Goal: Information Seeking & Learning: Learn about a topic

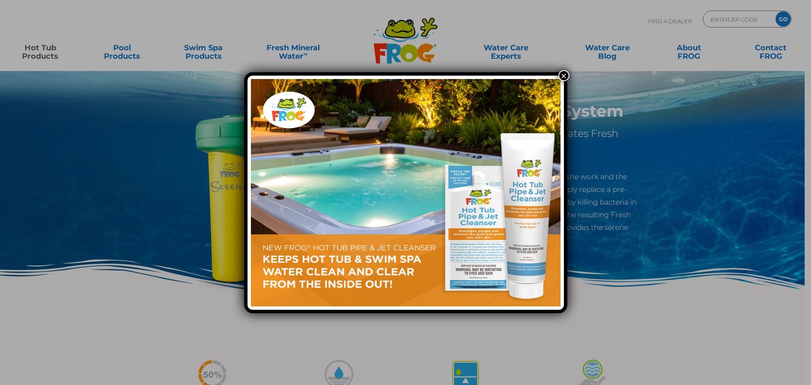
click at [561, 76] on button "×" at bounding box center [563, 75] width 11 height 11
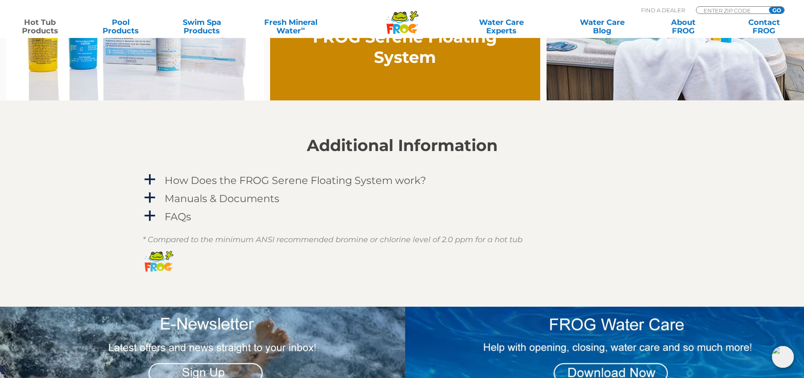
scroll to position [718, 0]
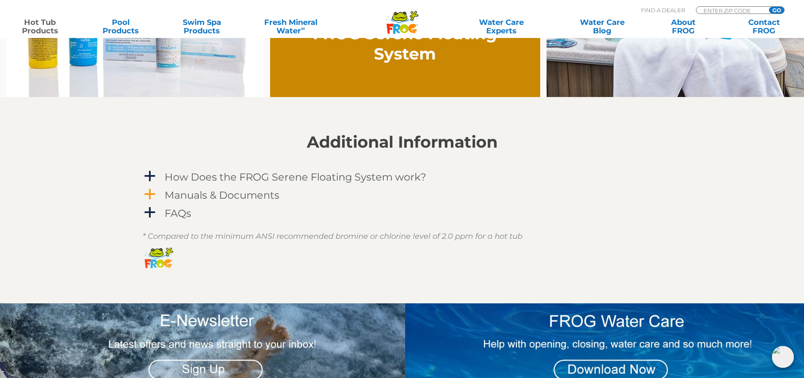
click at [156, 196] on span "a" at bounding box center [150, 194] width 13 height 13
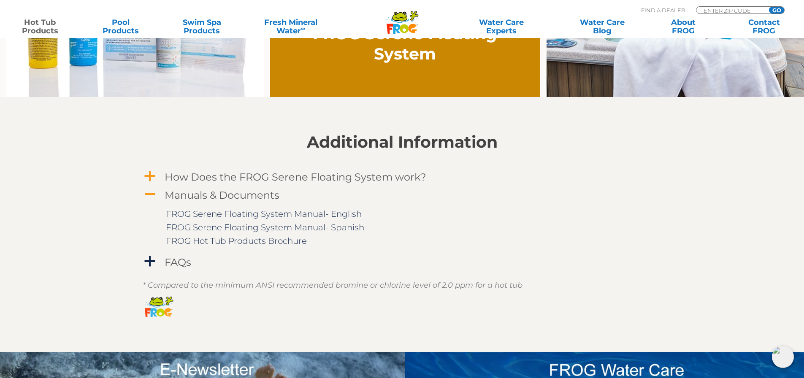
click at [147, 174] on span "a" at bounding box center [150, 176] width 13 height 13
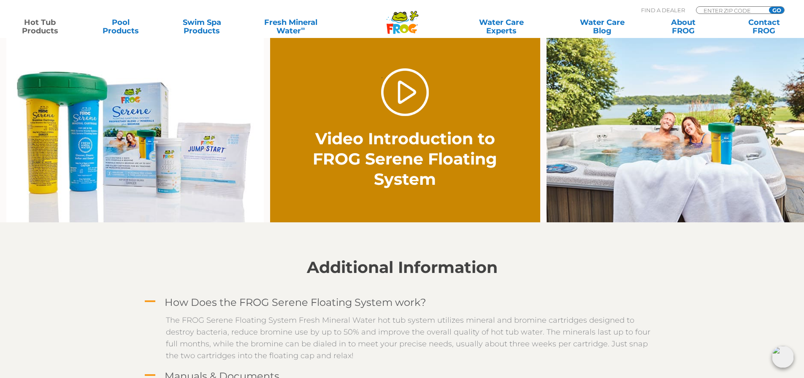
scroll to position [591, 0]
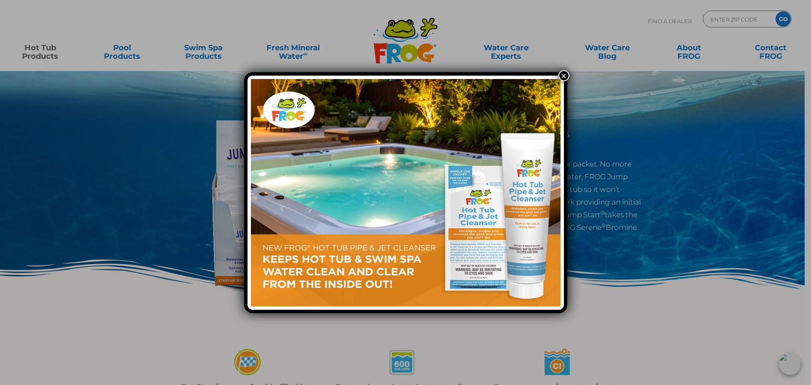
click at [567, 74] on button "×" at bounding box center [563, 75] width 11 height 11
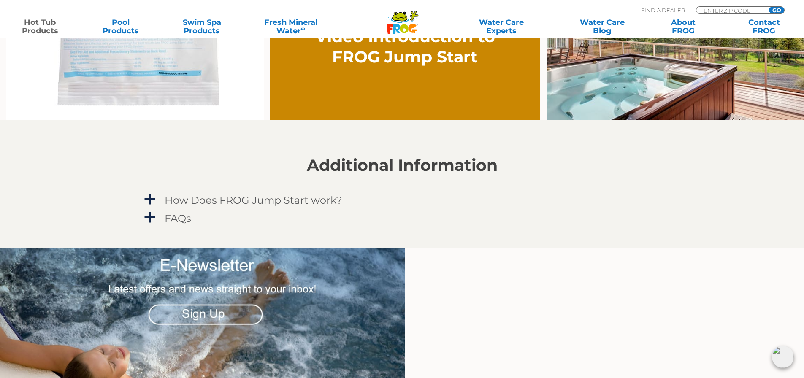
scroll to position [718, 0]
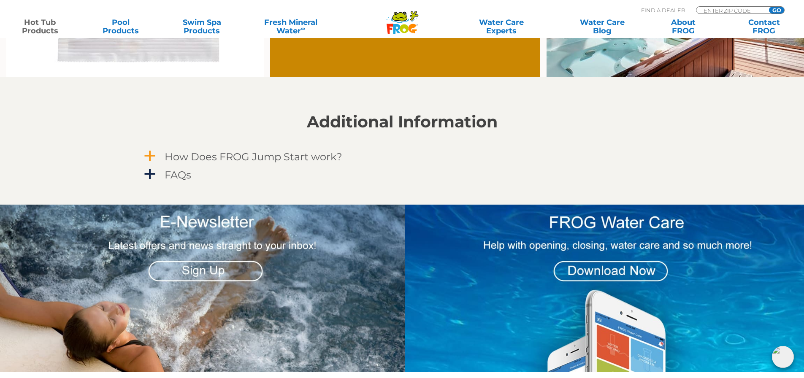
click at [151, 155] on span "a" at bounding box center [150, 156] width 13 height 13
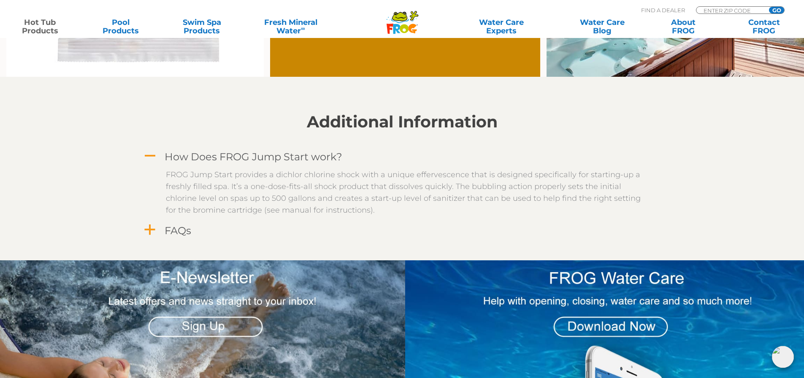
click at [148, 228] on span "a" at bounding box center [150, 230] width 13 height 13
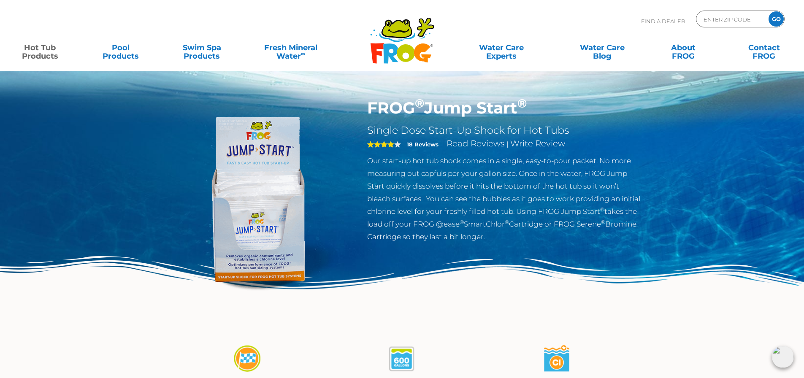
scroll to position [0, 0]
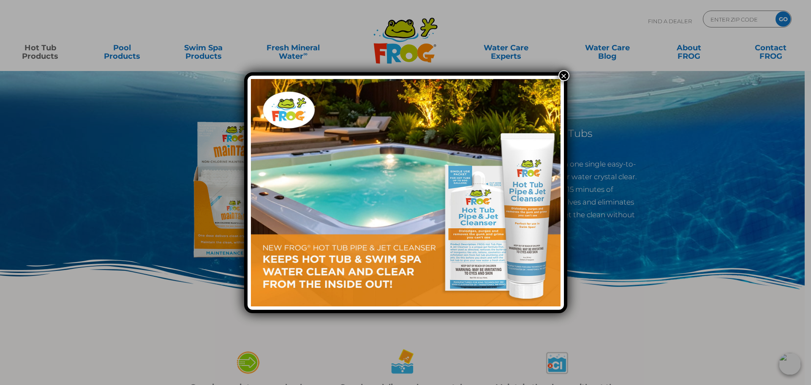
click at [562, 73] on button "×" at bounding box center [563, 75] width 11 height 11
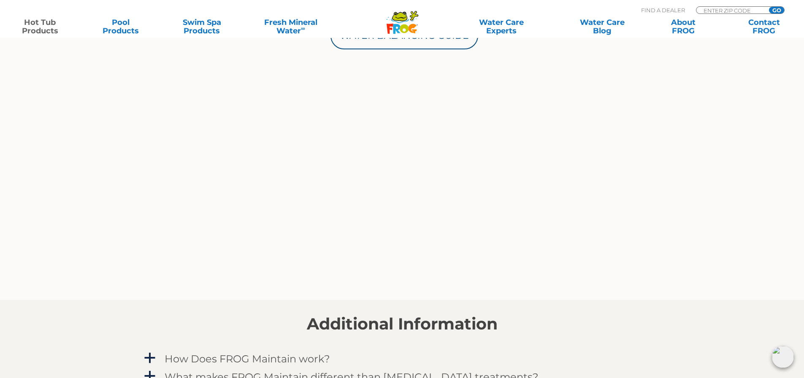
scroll to position [675, 0]
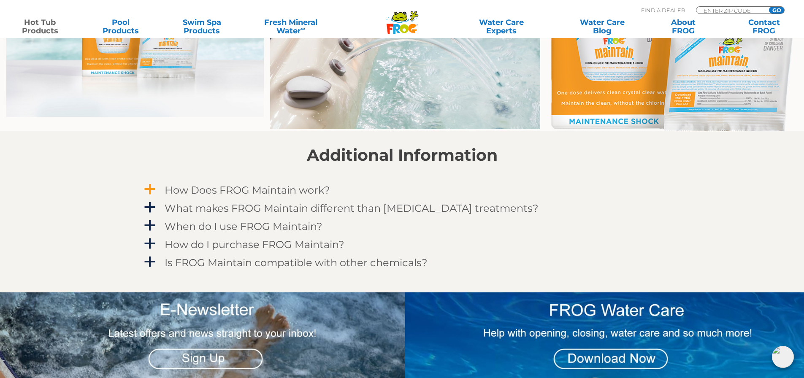
click at [152, 189] on span "a" at bounding box center [150, 189] width 13 height 13
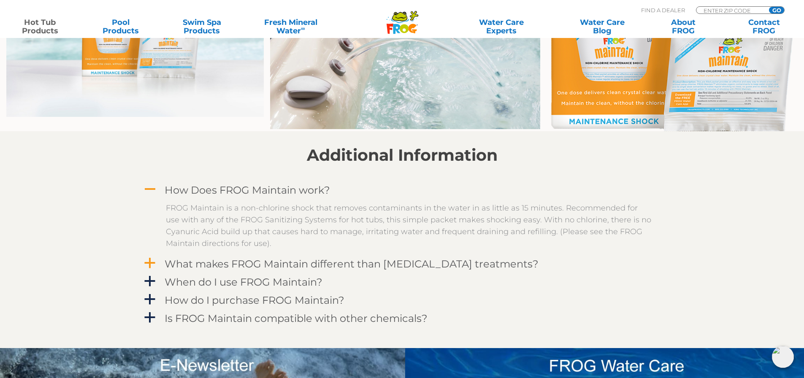
click at [149, 264] on span "a" at bounding box center [150, 263] width 13 height 13
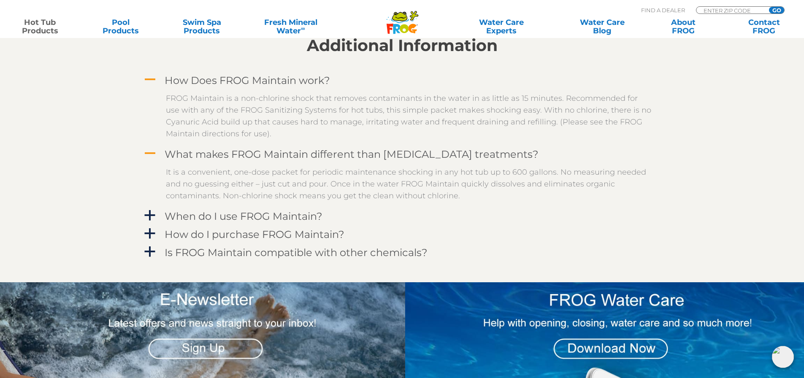
scroll to position [802, 0]
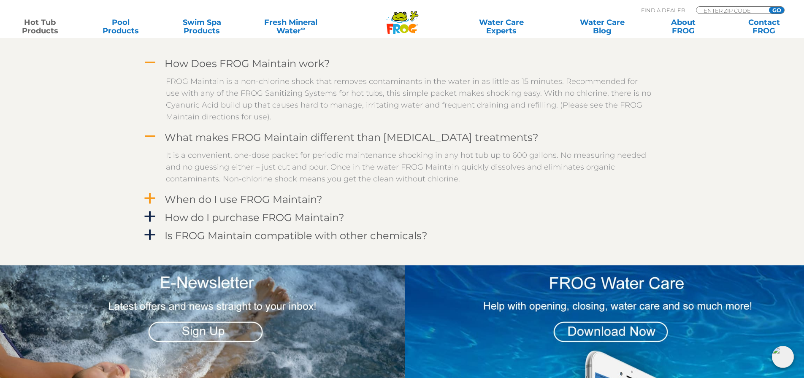
click at [150, 198] on span "a" at bounding box center [150, 199] width 13 height 13
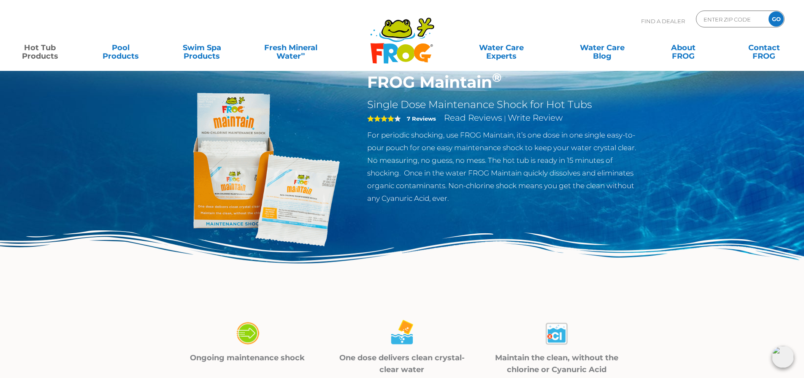
scroll to position [0, 0]
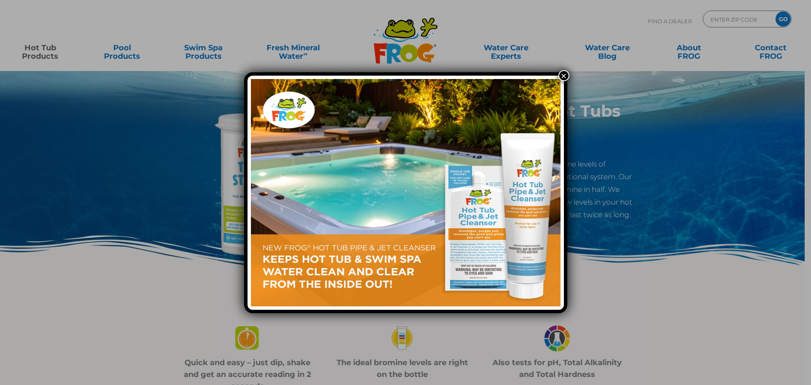
click at [561, 74] on button "×" at bounding box center [563, 75] width 11 height 11
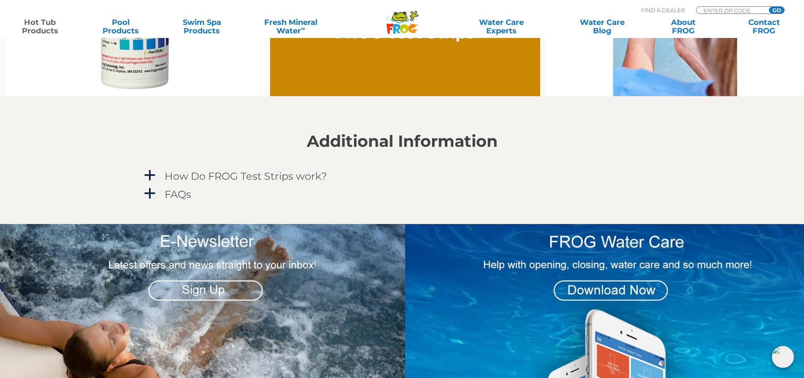
scroll to position [760, 0]
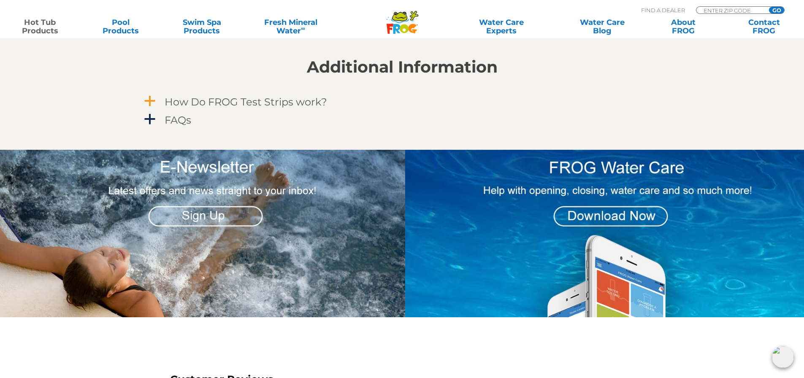
click at [151, 100] on span "a" at bounding box center [150, 101] width 13 height 13
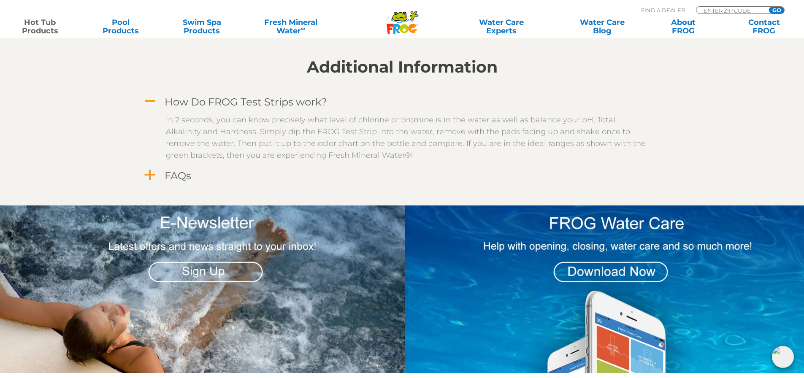
click at [146, 176] on span "a" at bounding box center [150, 175] width 13 height 13
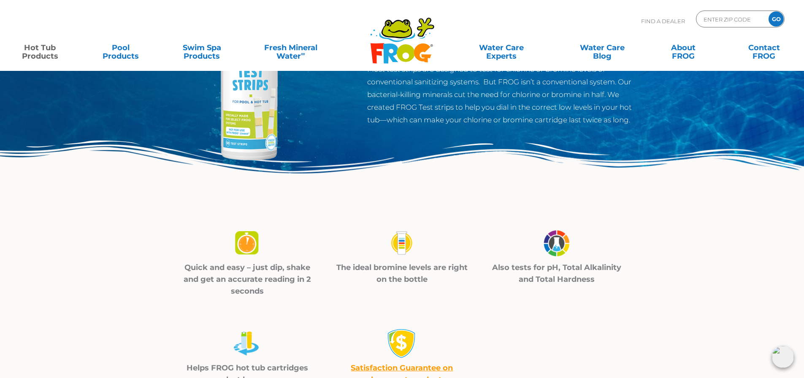
scroll to position [0, 0]
